Goal: Find specific page/section: Find specific page/section

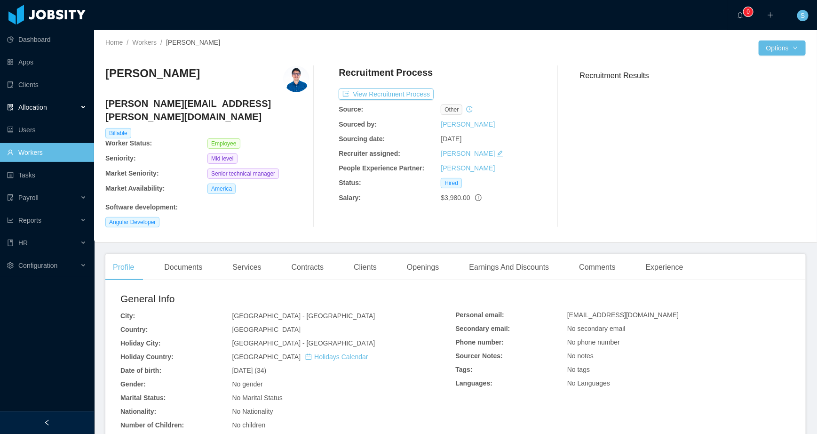
click at [40, 104] on span "Allocation" at bounding box center [32, 107] width 29 height 8
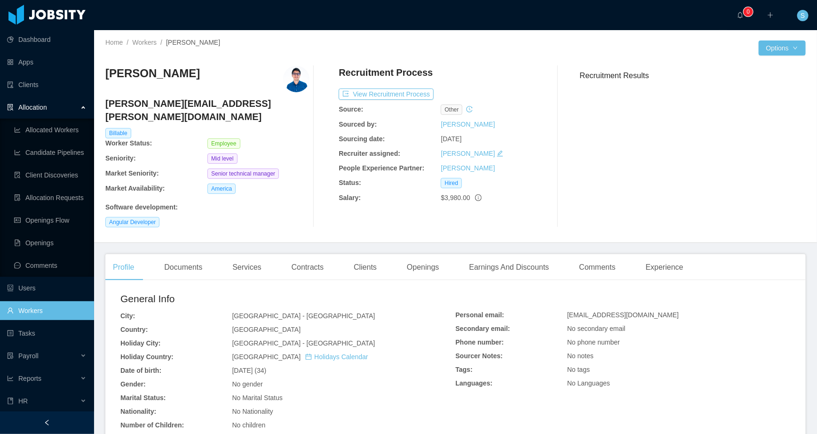
click at [38, 309] on link "Workers" at bounding box center [46, 310] width 79 height 19
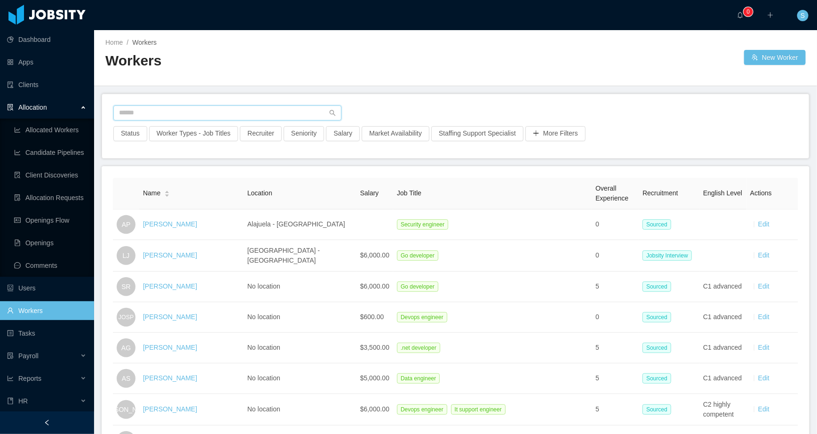
click at [156, 107] on input "text" at bounding box center [227, 112] width 228 height 15
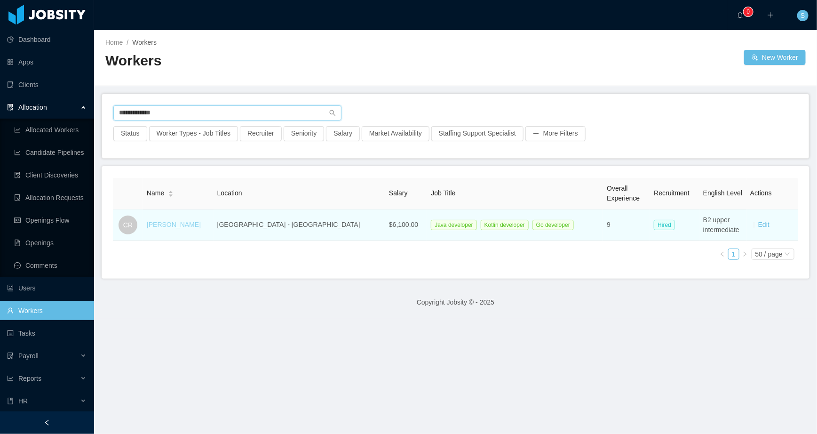
type input "**********"
click at [177, 224] on link "[PERSON_NAME]" at bounding box center [174, 225] width 54 height 8
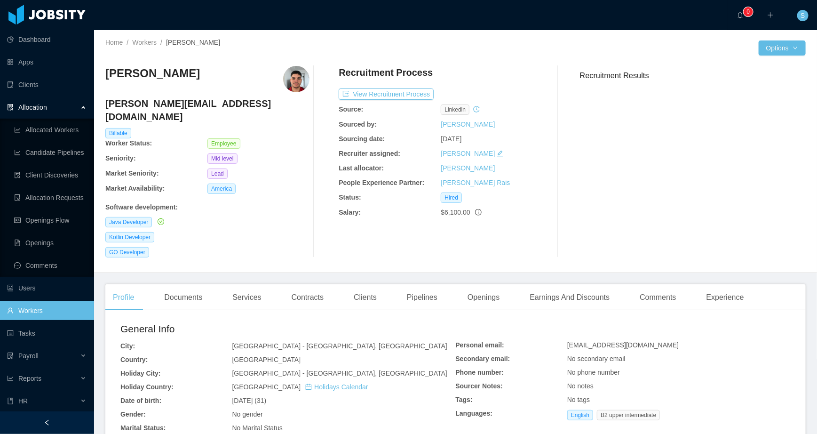
click at [295, 86] on img at bounding box center [296, 79] width 26 height 26
